Goal: Information Seeking & Learning: Learn about a topic

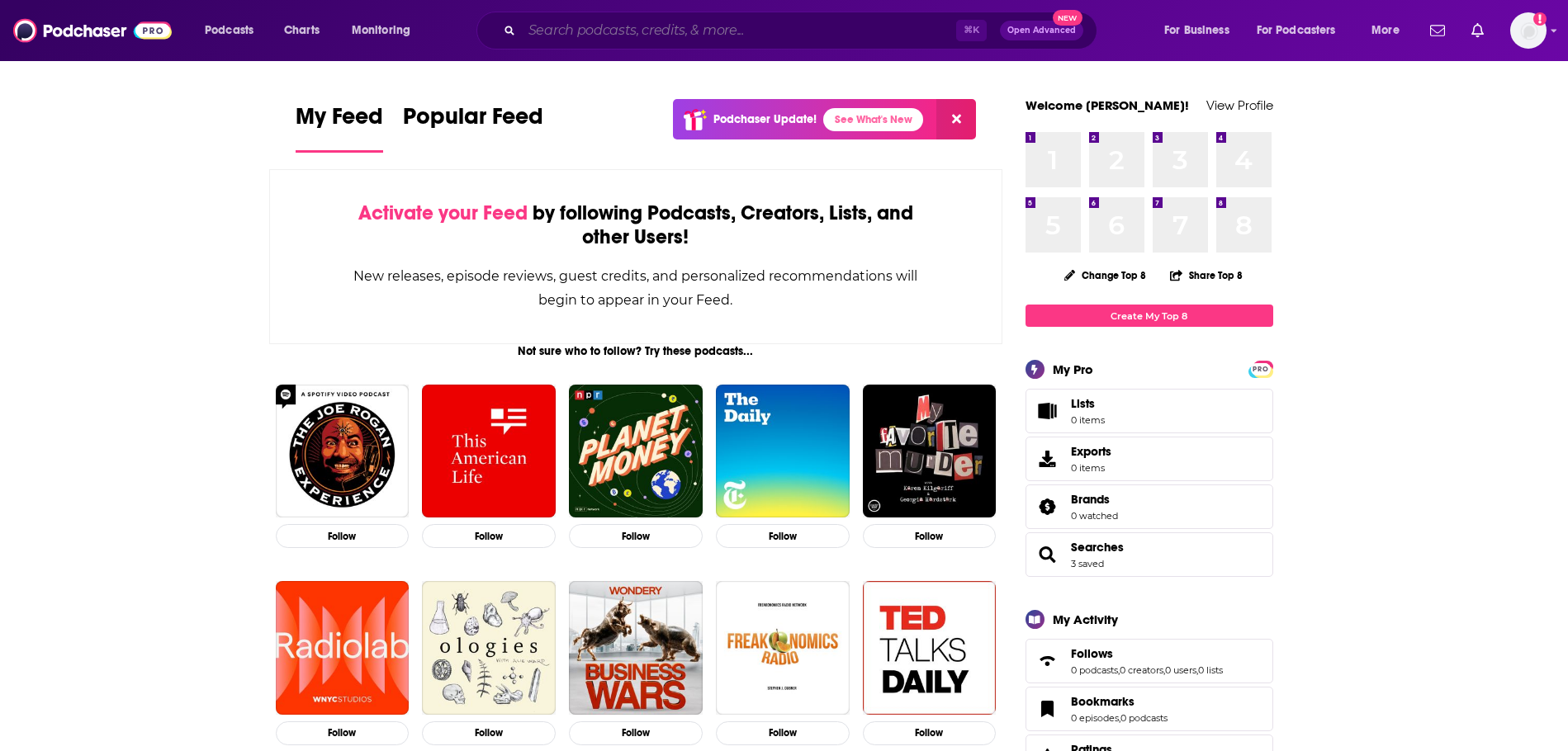
click at [758, 30] on input "Search podcasts, credits, & more..." at bounding box center [738, 30] width 434 height 26
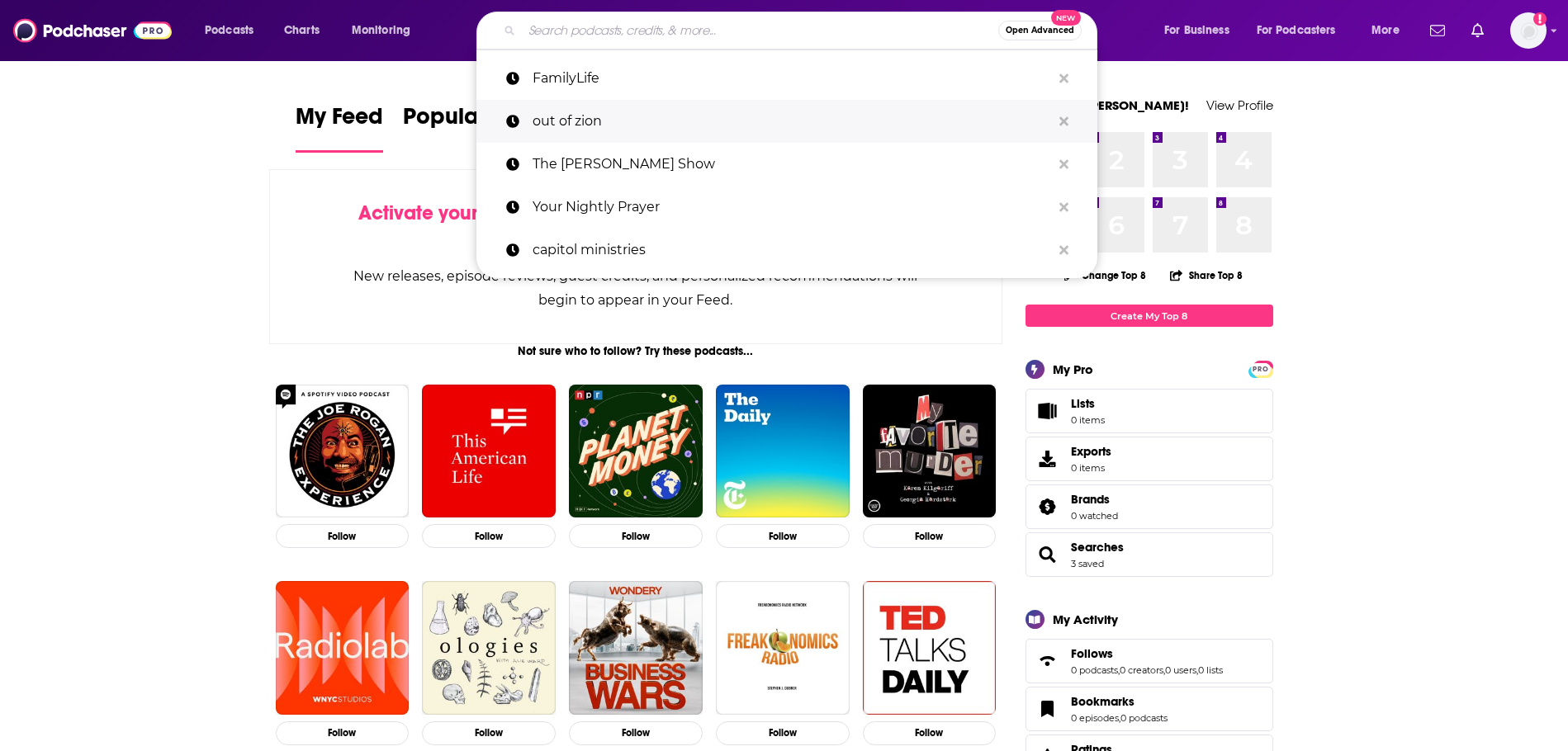
click at [604, 117] on p "out of zion" at bounding box center [792, 121] width 519 height 43
type input "out of zion"
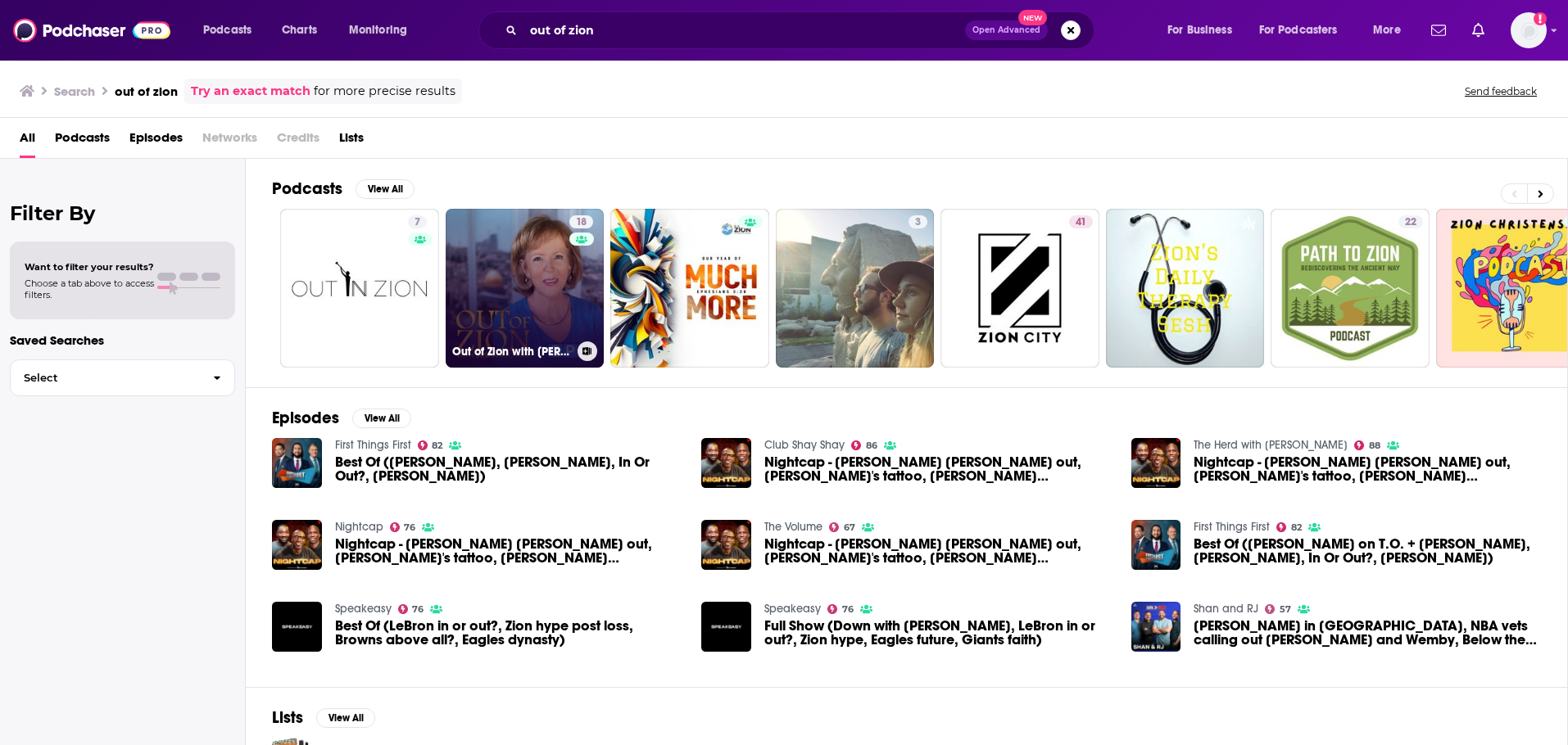
click at [477, 302] on link "18 Out of Zion with [PERSON_NAME]" at bounding box center [525, 288] width 159 height 159
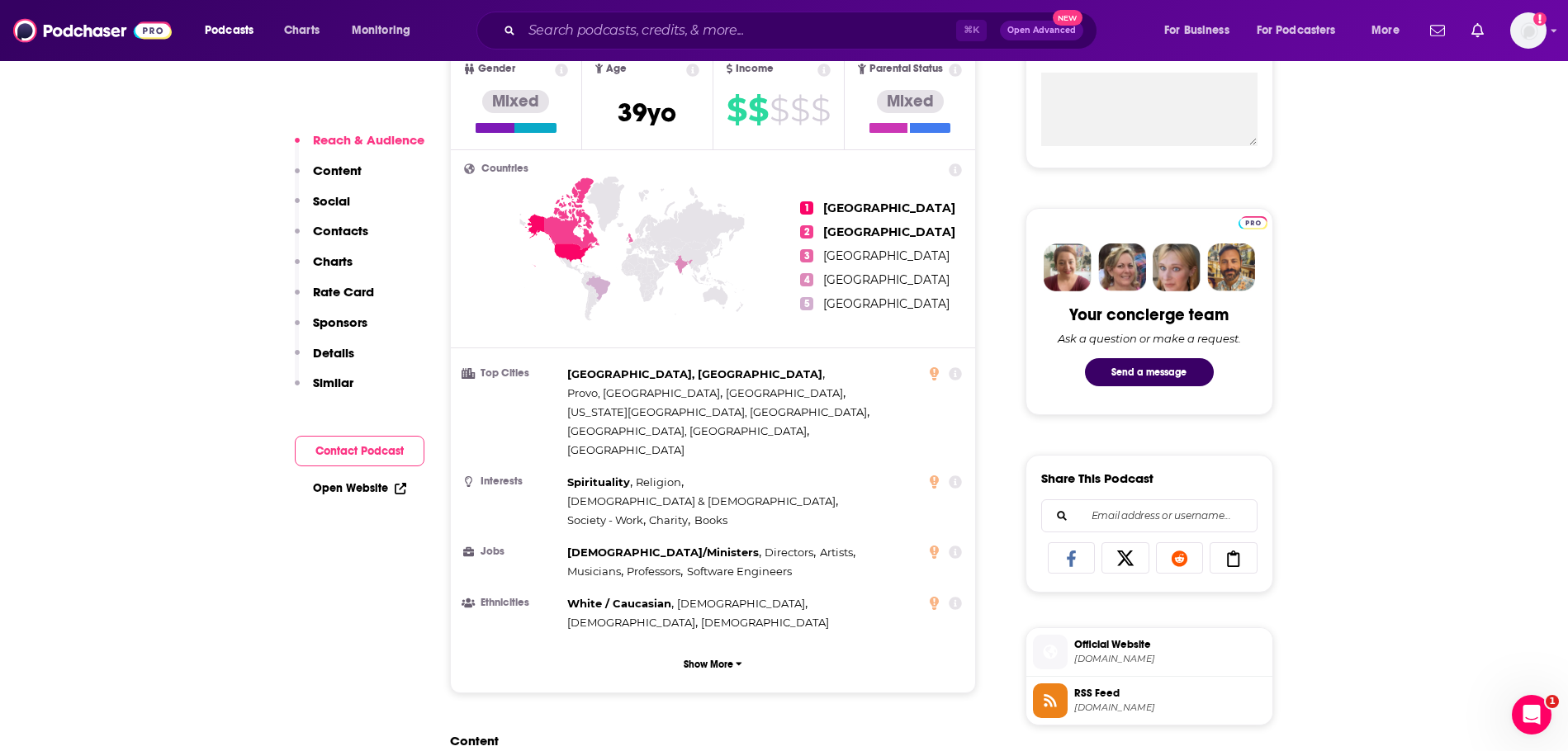
scroll to position [760, 0]
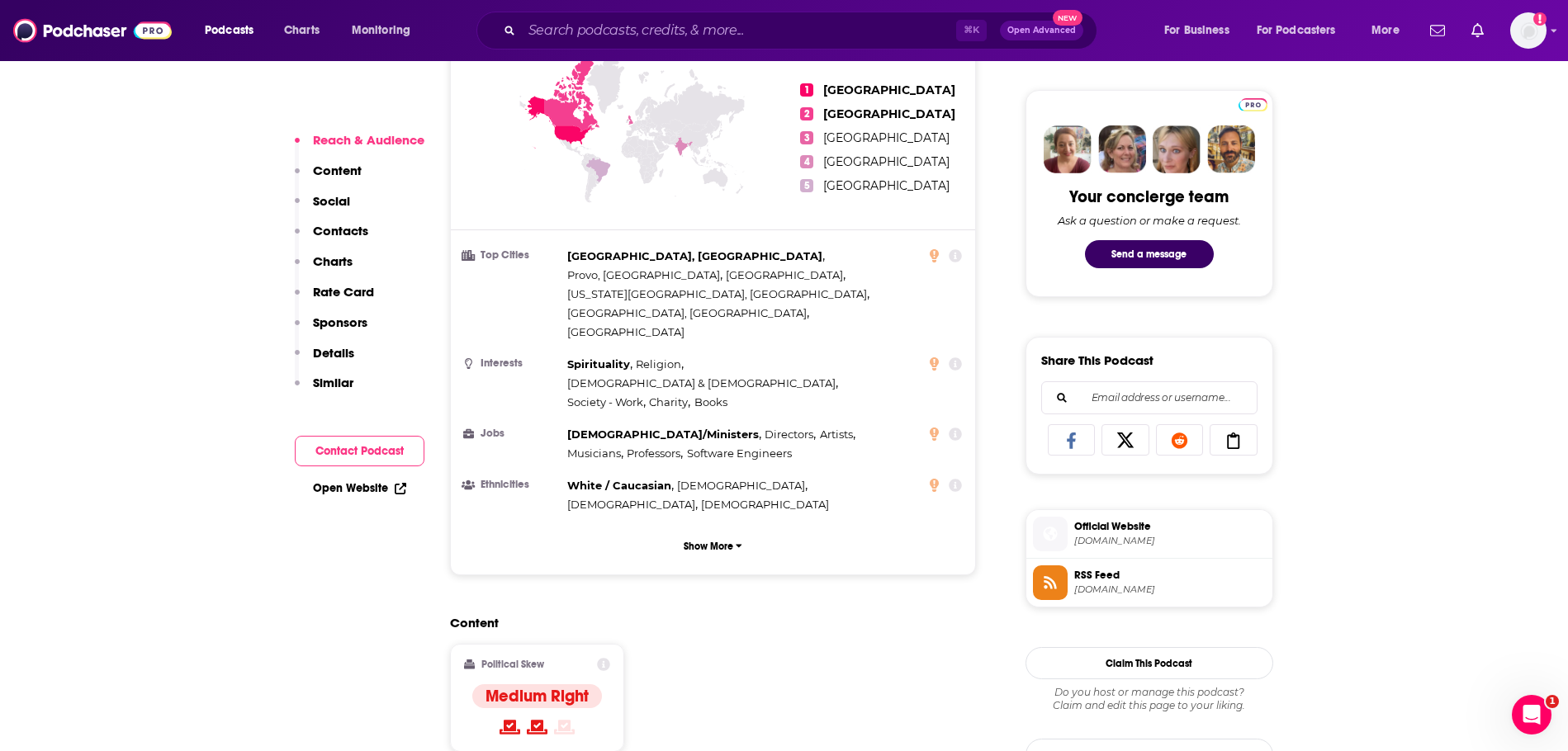
click at [1092, 578] on span "RSS Feed" at bounding box center [1170, 575] width 192 height 15
click at [1096, 538] on span "[DOMAIN_NAME]" at bounding box center [1170, 541] width 192 height 12
click at [579, 37] on input "Search podcasts, credits, & more..." at bounding box center [738, 30] width 434 height 26
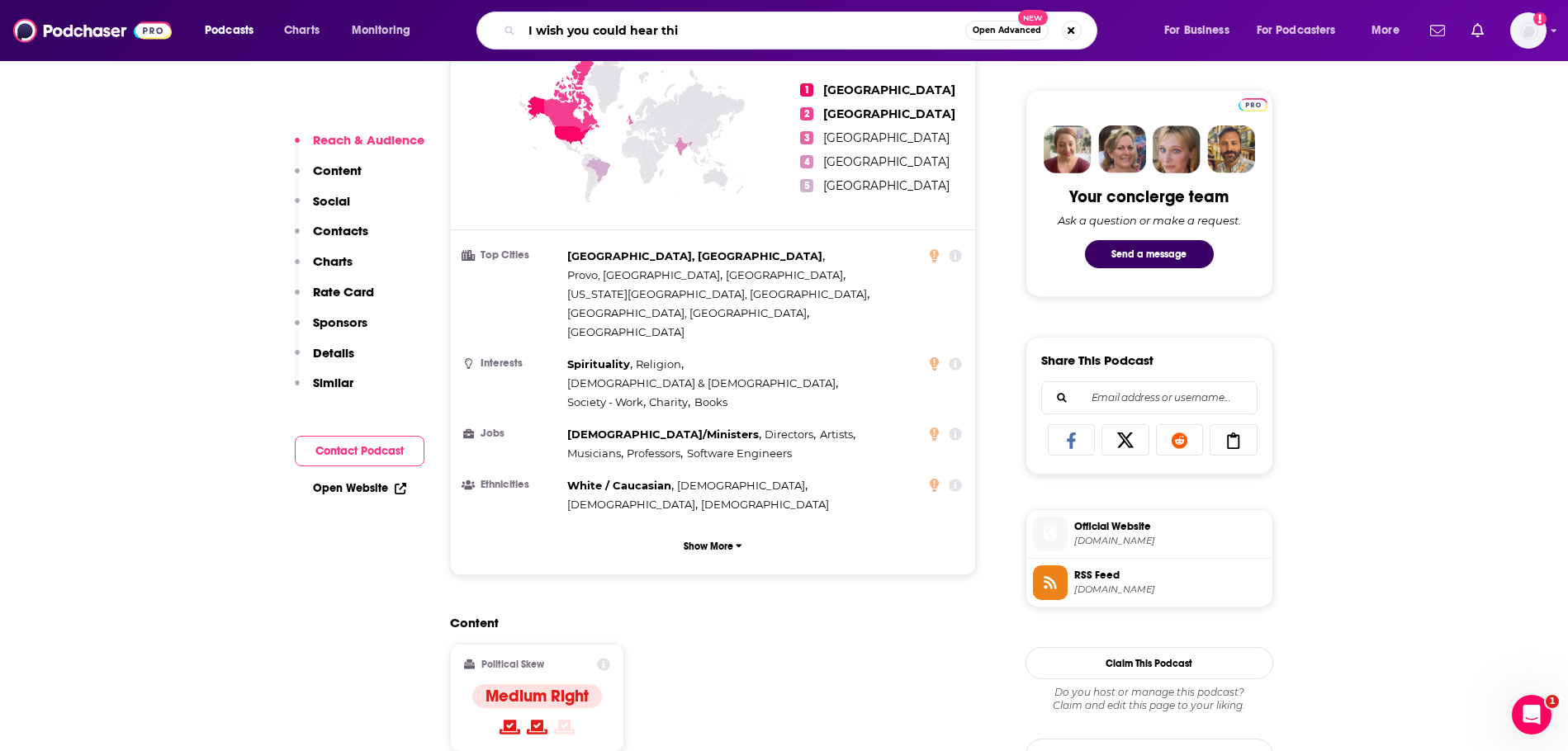
type input "I wish you could hear this"
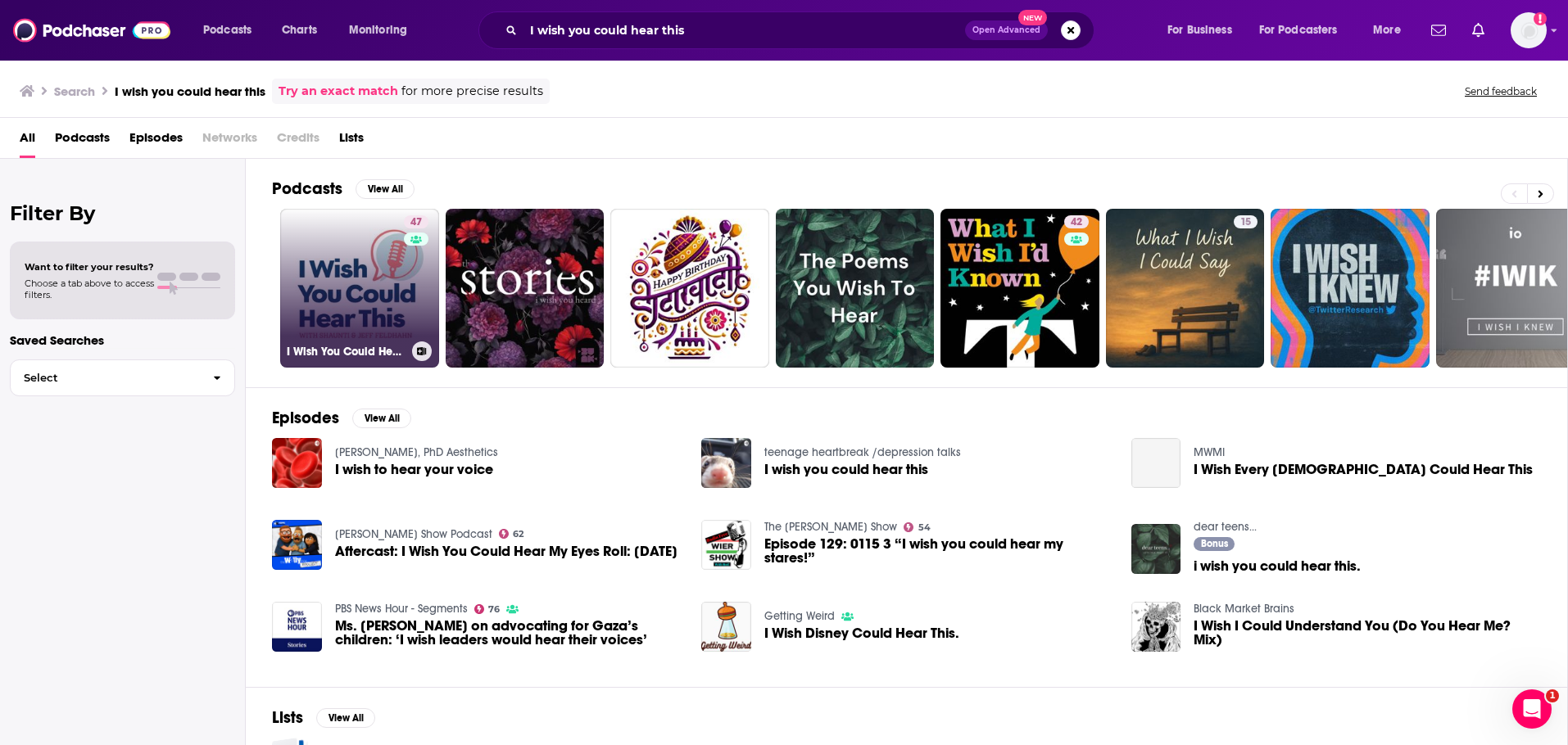
click at [358, 320] on link "47 I Wish You Could Hear This" at bounding box center [359, 288] width 159 height 159
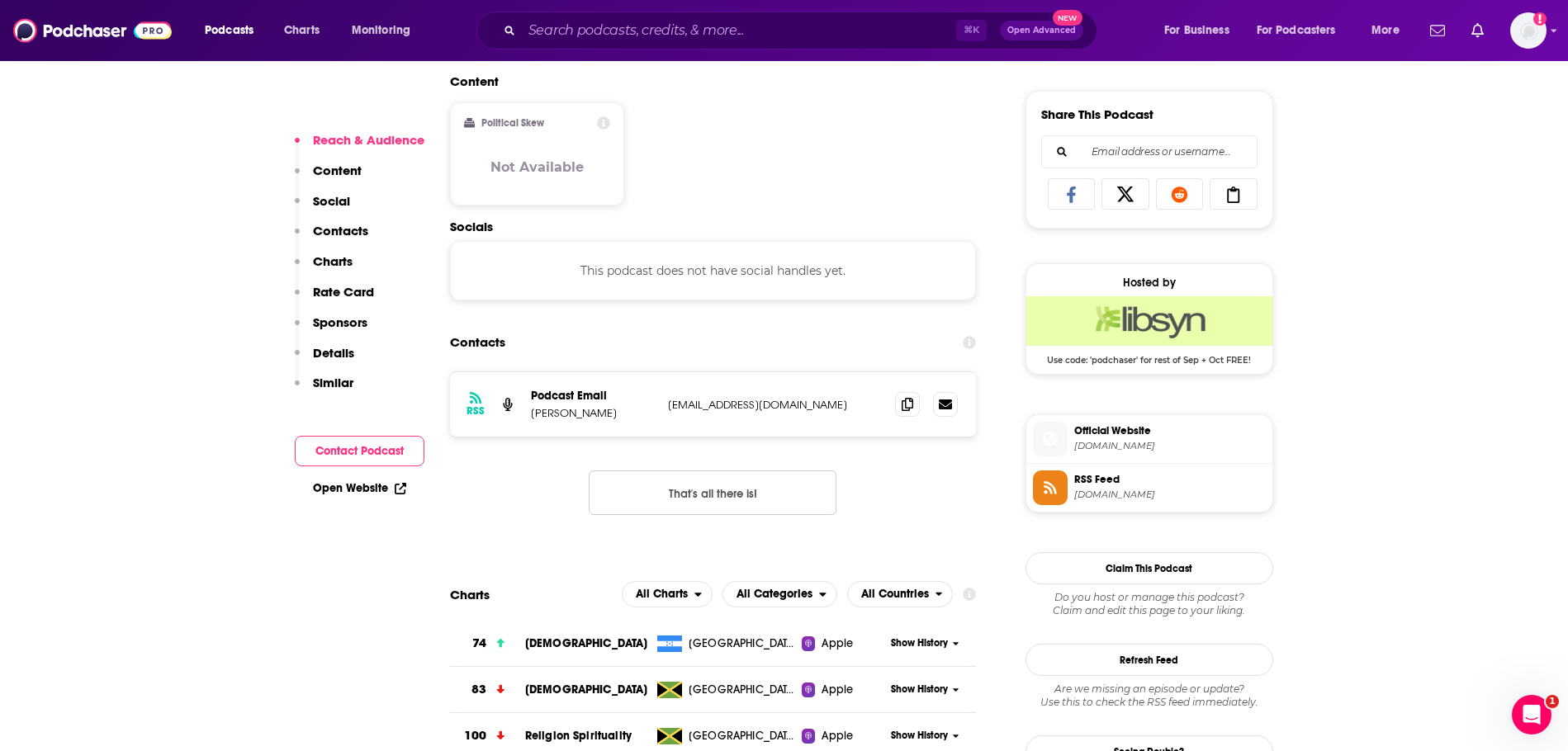
scroll to position [1137, 0]
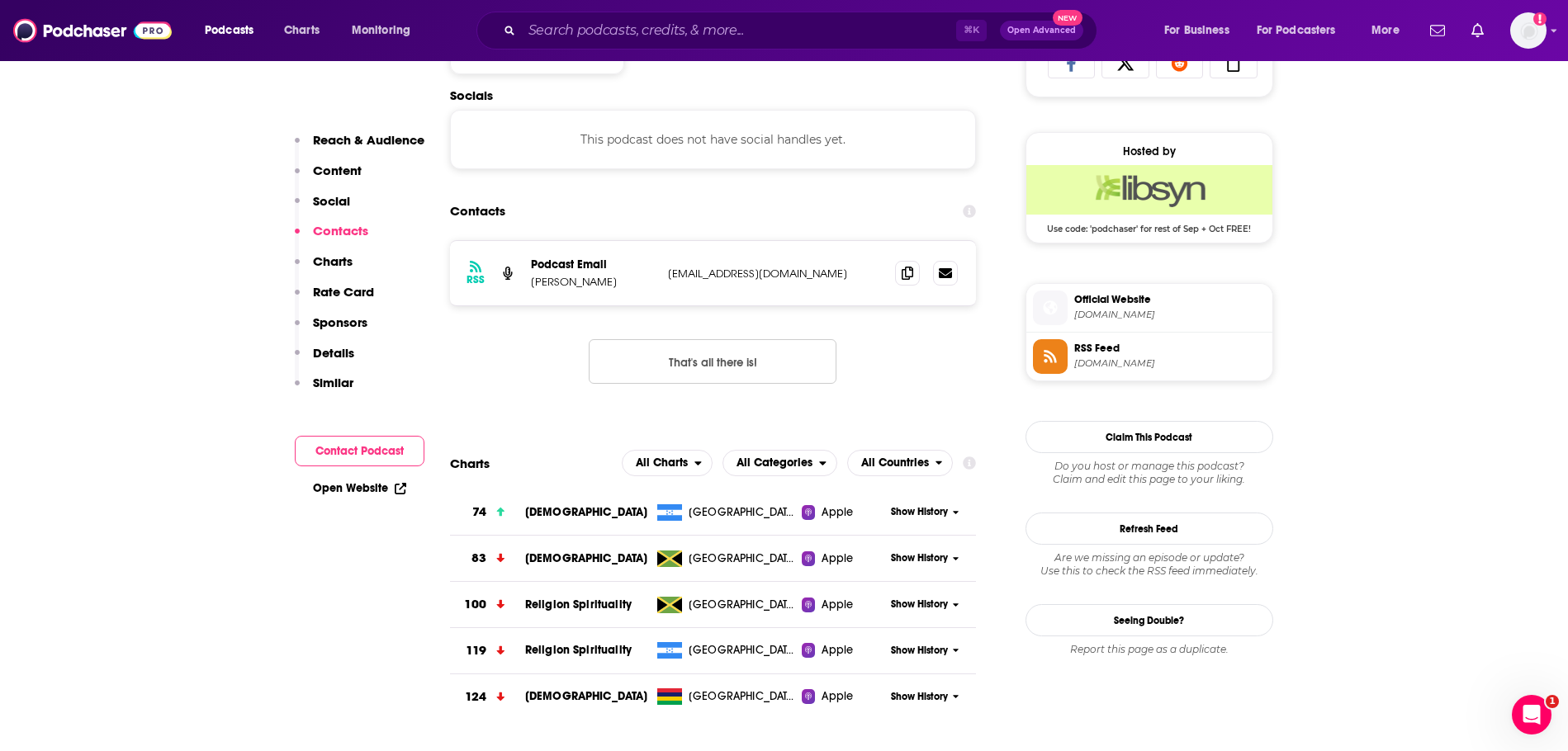
click at [1100, 361] on span "[DOMAIN_NAME]" at bounding box center [1170, 364] width 192 height 12
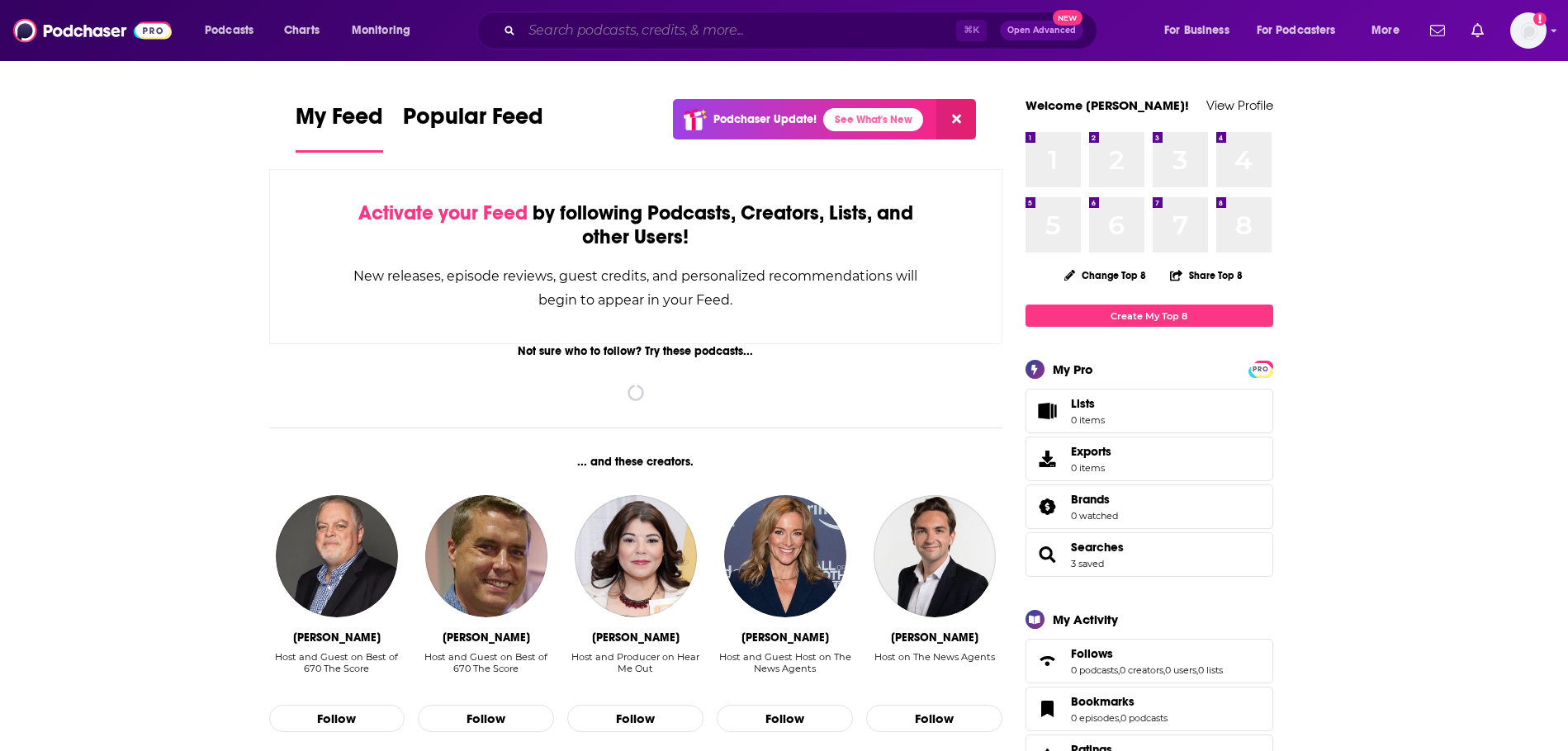
click at [694, 32] on input "Search podcasts, credits, & more..." at bounding box center [738, 30] width 434 height 26
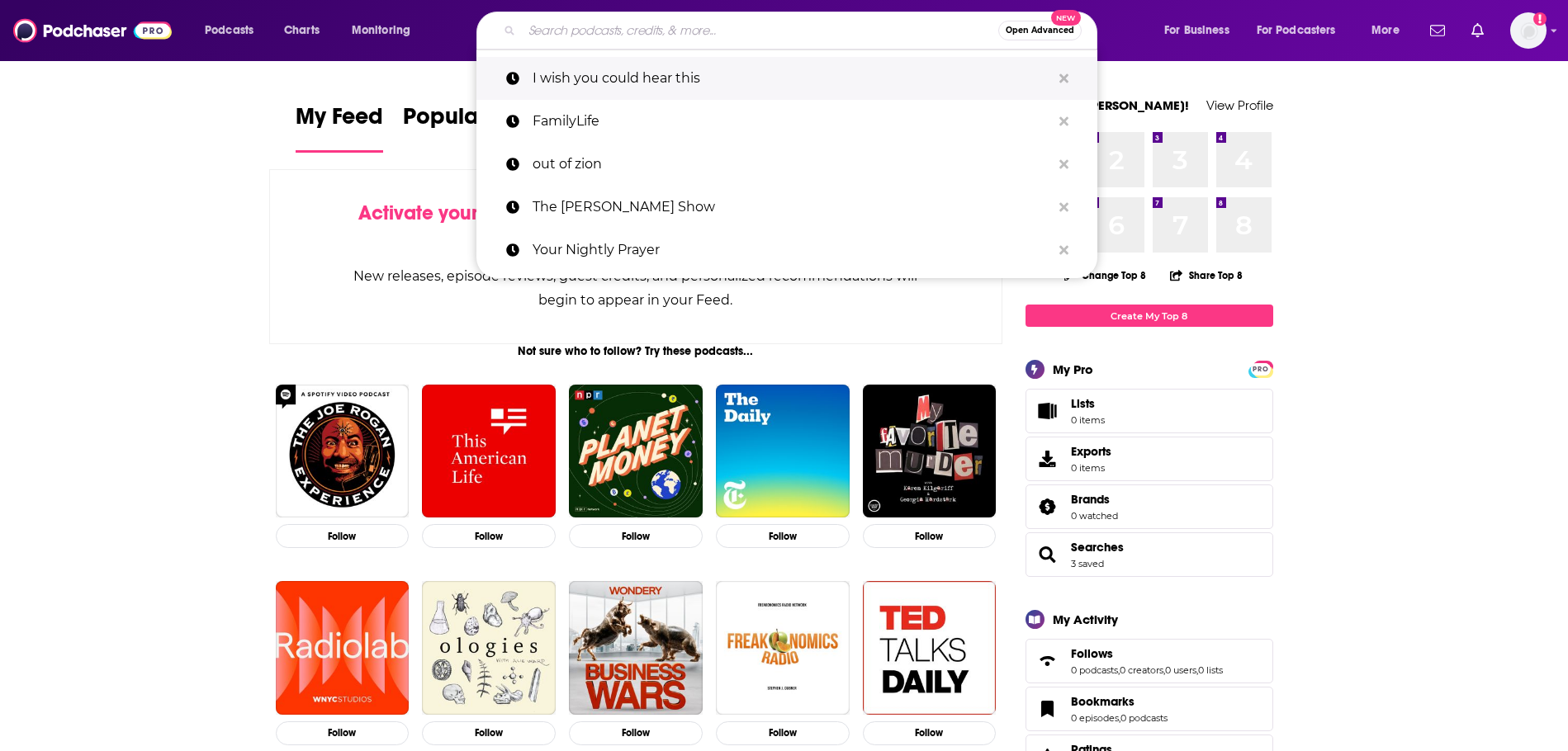
click at [691, 77] on p "I wish you could hear this" at bounding box center [792, 77] width 519 height 43
type input "I wish you could hear this"
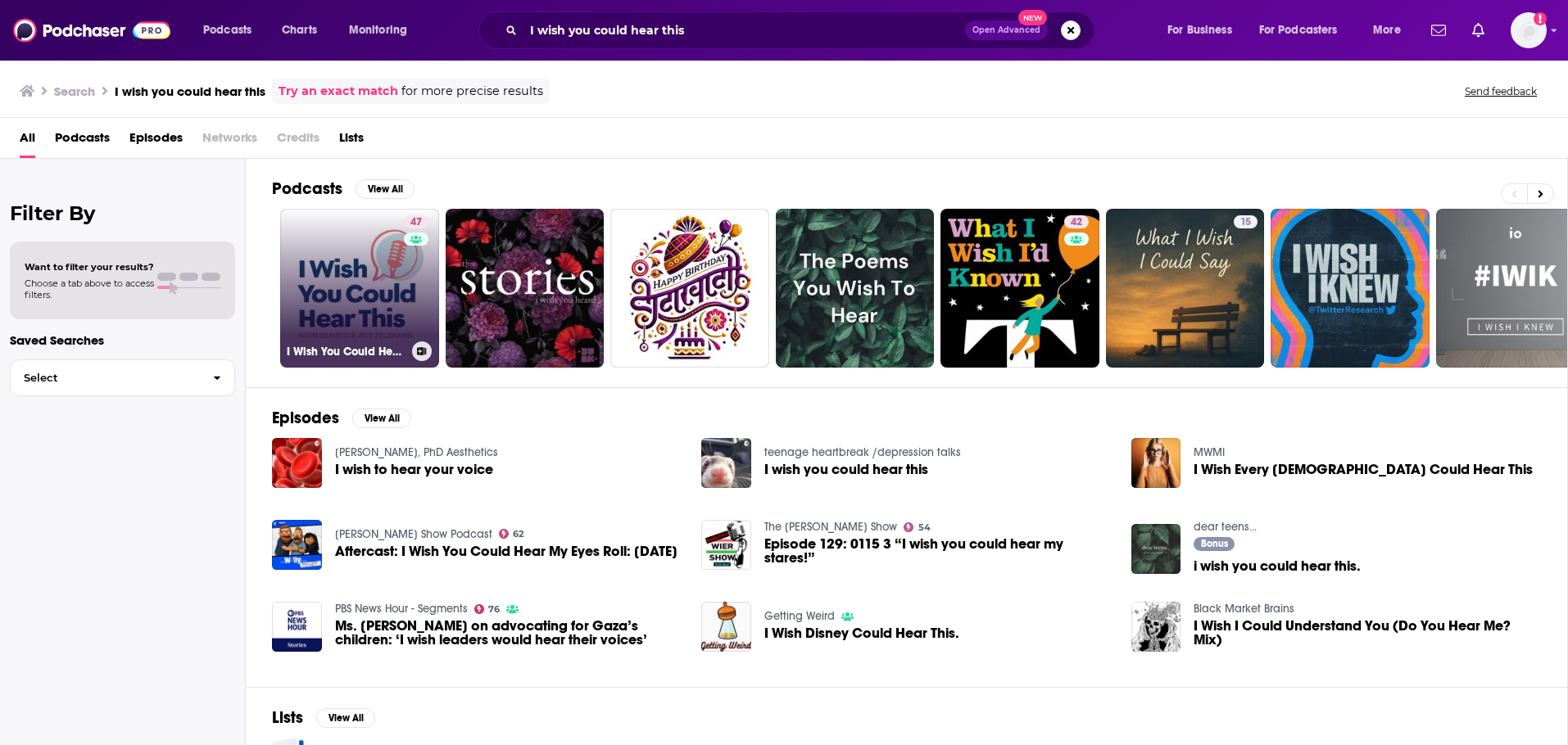
click at [312, 301] on link "47 I Wish You Could Hear This" at bounding box center [359, 288] width 159 height 159
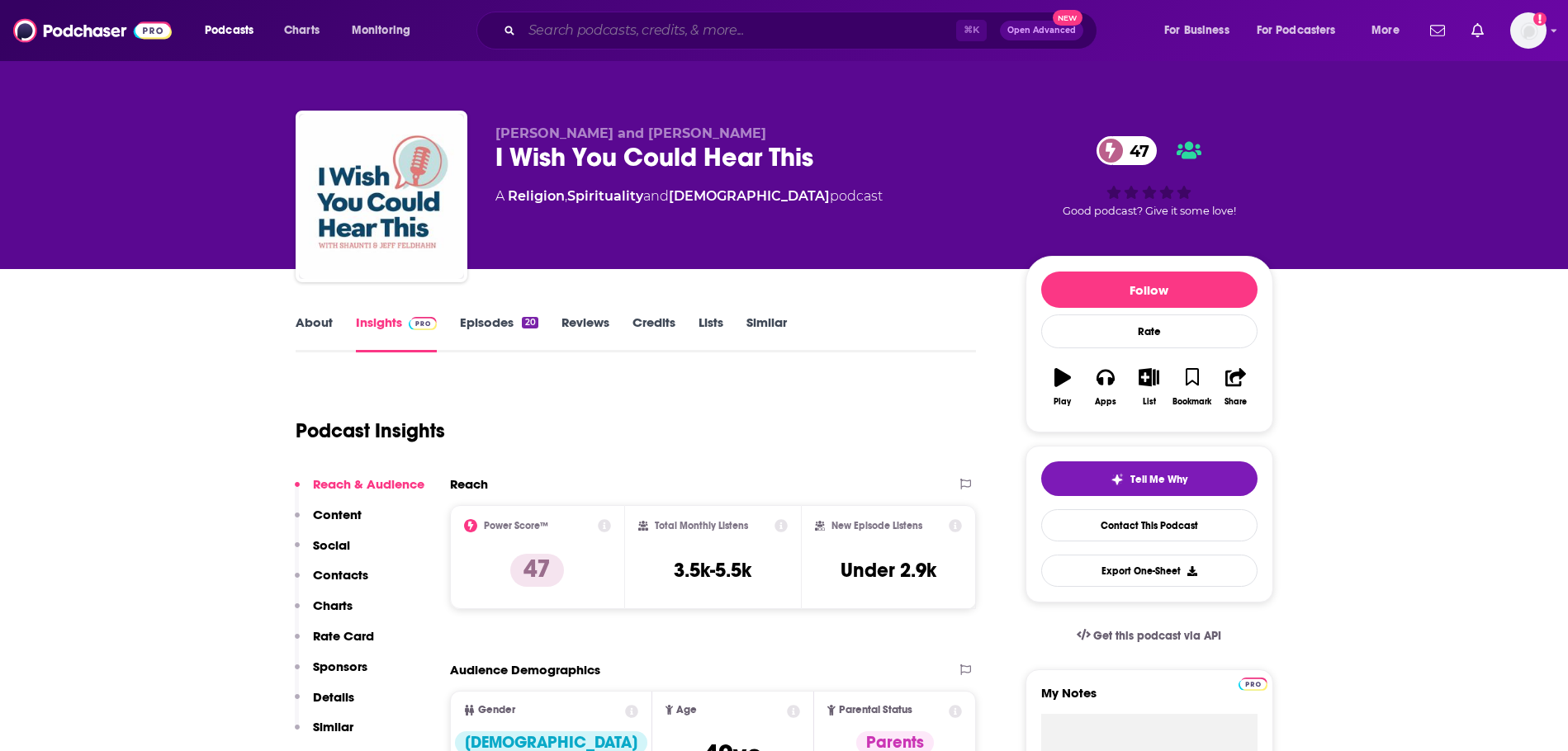
click at [559, 24] on input "Search podcasts, credits, & more..." at bounding box center [738, 30] width 434 height 26
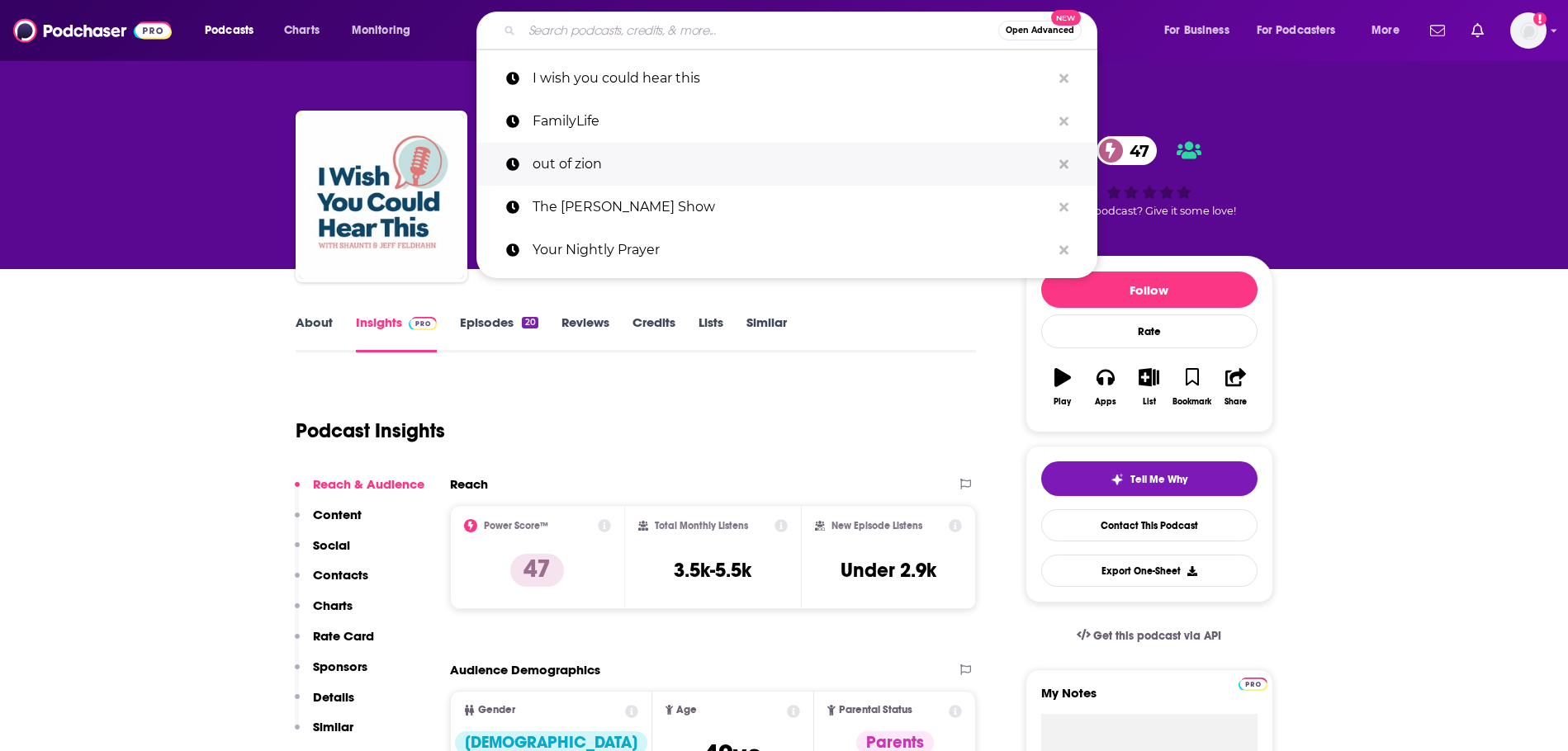
click at [556, 157] on p "out of zion" at bounding box center [792, 164] width 519 height 43
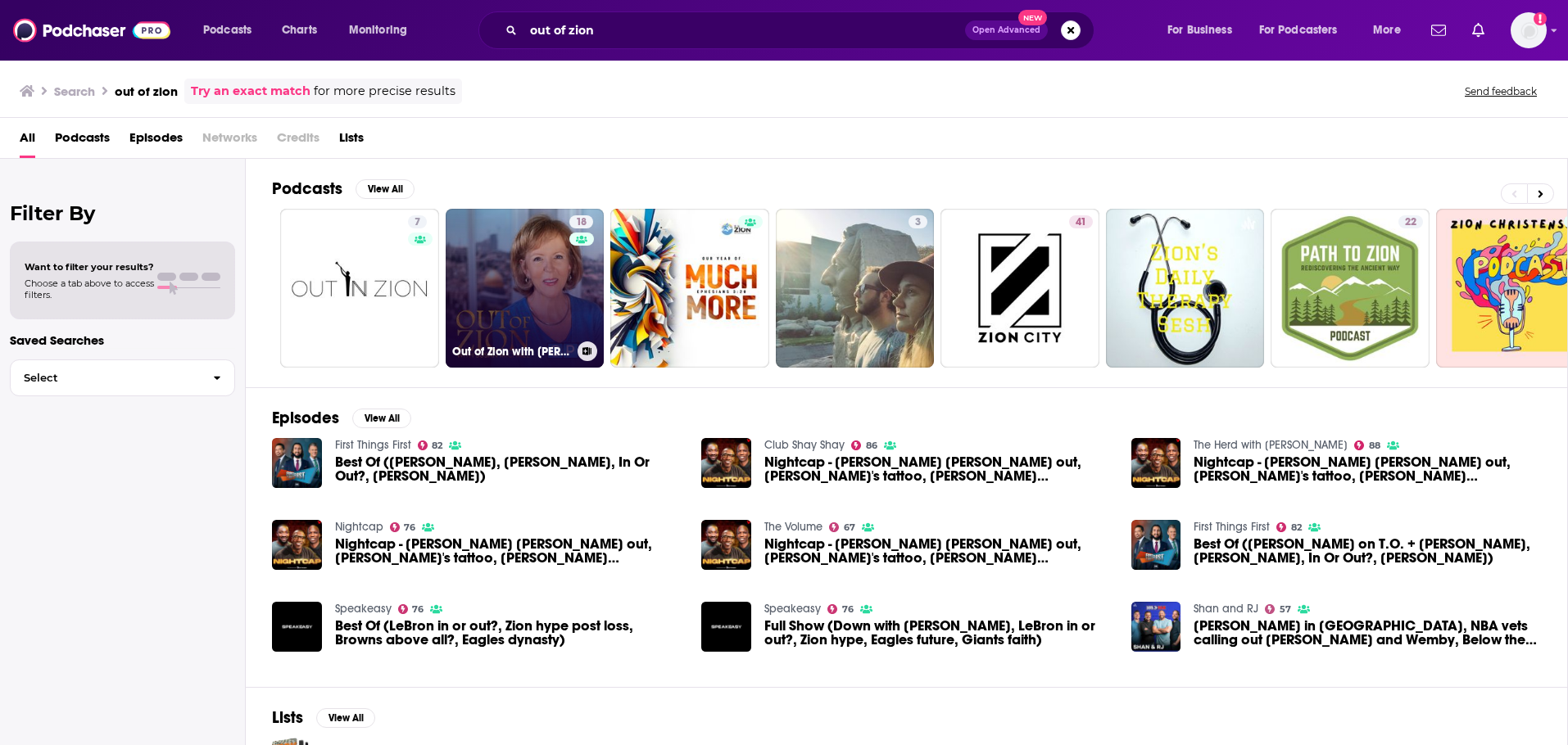
click at [520, 274] on link "18 Out of Zion with [PERSON_NAME]" at bounding box center [525, 288] width 159 height 159
